Goal: Check status: Check status

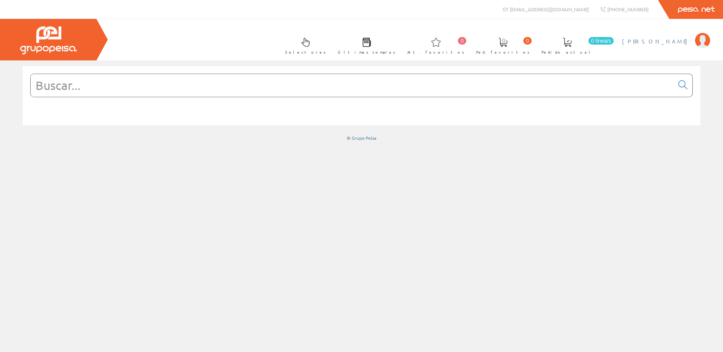
click at [675, 40] on span "[PERSON_NAME]" at bounding box center [656, 41] width 69 height 8
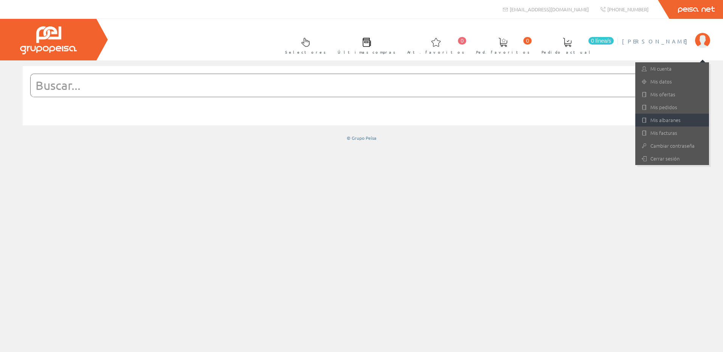
click at [676, 123] on link "Mis albaranes" at bounding box center [672, 120] width 74 height 13
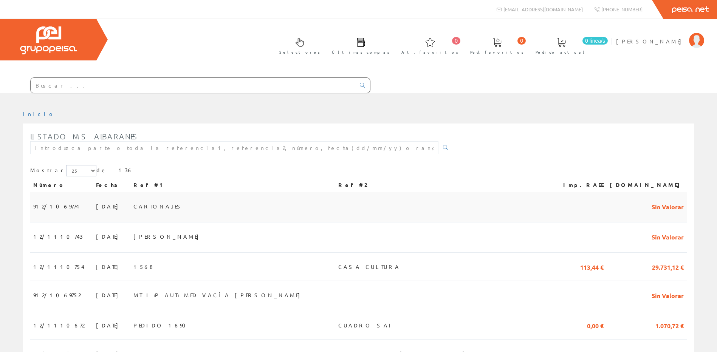
click at [203, 210] on td "CARTONAJES" at bounding box center [232, 208] width 205 height 30
